Goal: Task Accomplishment & Management: Complete application form

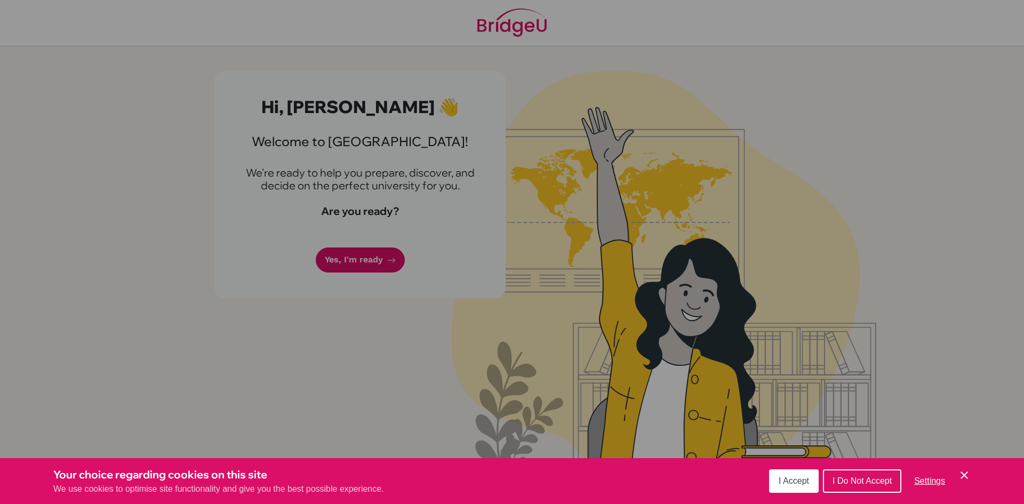
click at [798, 476] on span "I Accept" at bounding box center [794, 480] width 30 height 9
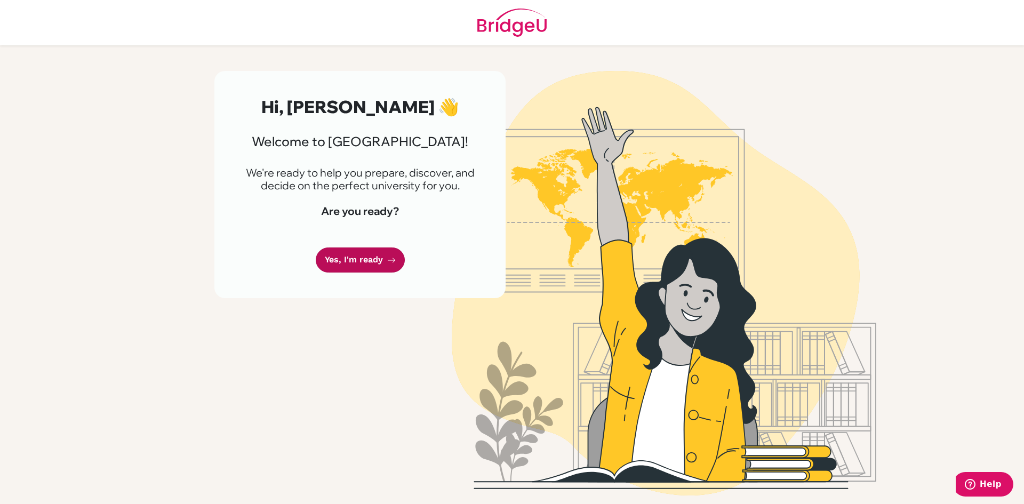
click at [378, 265] on link "Yes, I'm ready" at bounding box center [360, 259] width 89 height 25
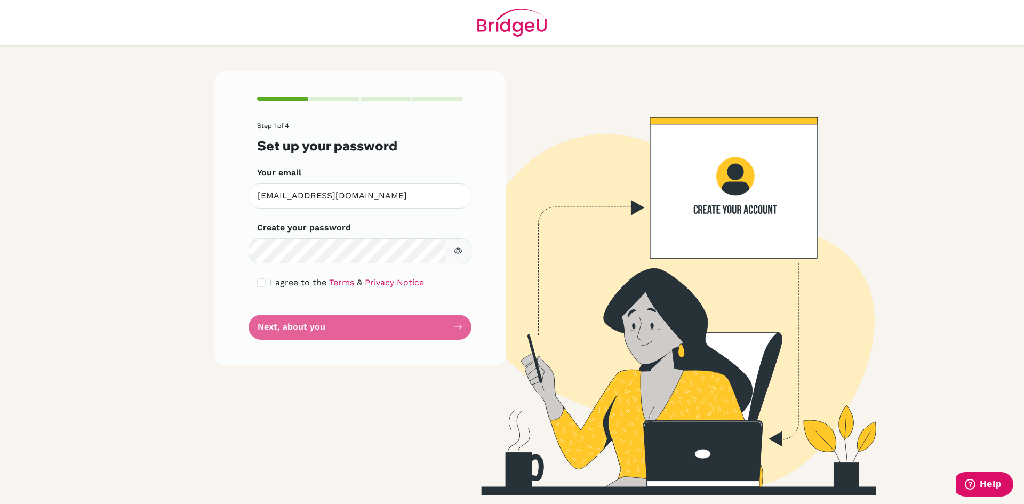
drag, startPoint x: 362, startPoint y: 235, endPoint x: 461, endPoint y: 243, distance: 99.5
click at [461, 243] on button "button" at bounding box center [458, 250] width 27 height 25
click at [258, 287] on div "I agree to the Terms & Privacy Notice" at bounding box center [360, 282] width 206 height 13
click at [258, 284] on input "checkbox" at bounding box center [261, 282] width 9 height 9
checkbox input "true"
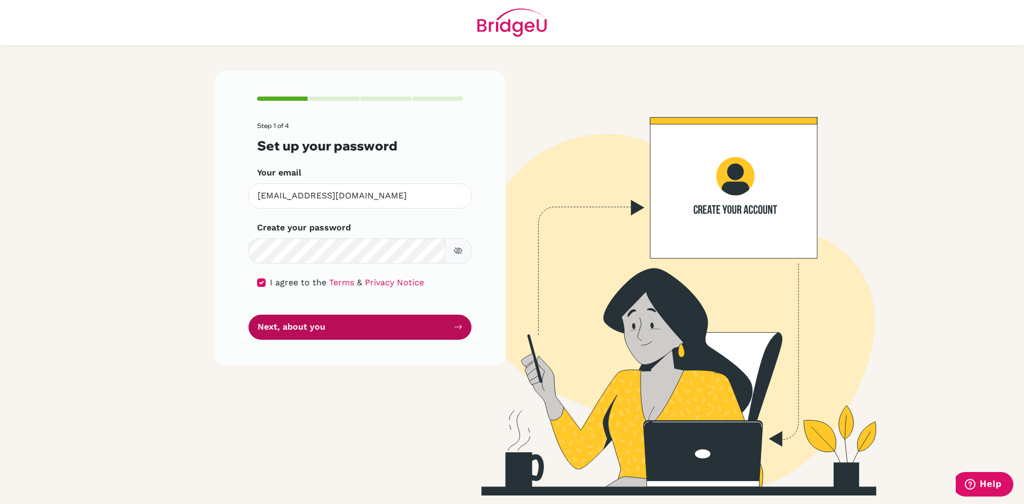
click at [315, 324] on button "Next, about you" at bounding box center [360, 327] width 223 height 25
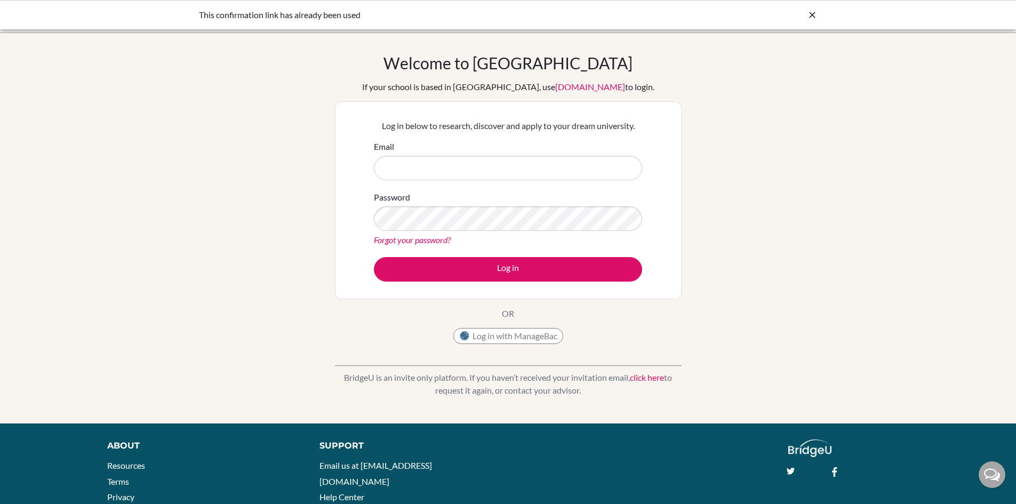
click at [419, 172] on input "Email" at bounding box center [508, 168] width 268 height 25
type input "marcus10@trins.org"
click at [374, 257] on button "Log in" at bounding box center [508, 269] width 268 height 25
